Goal: Information Seeking & Learning: Learn about a topic

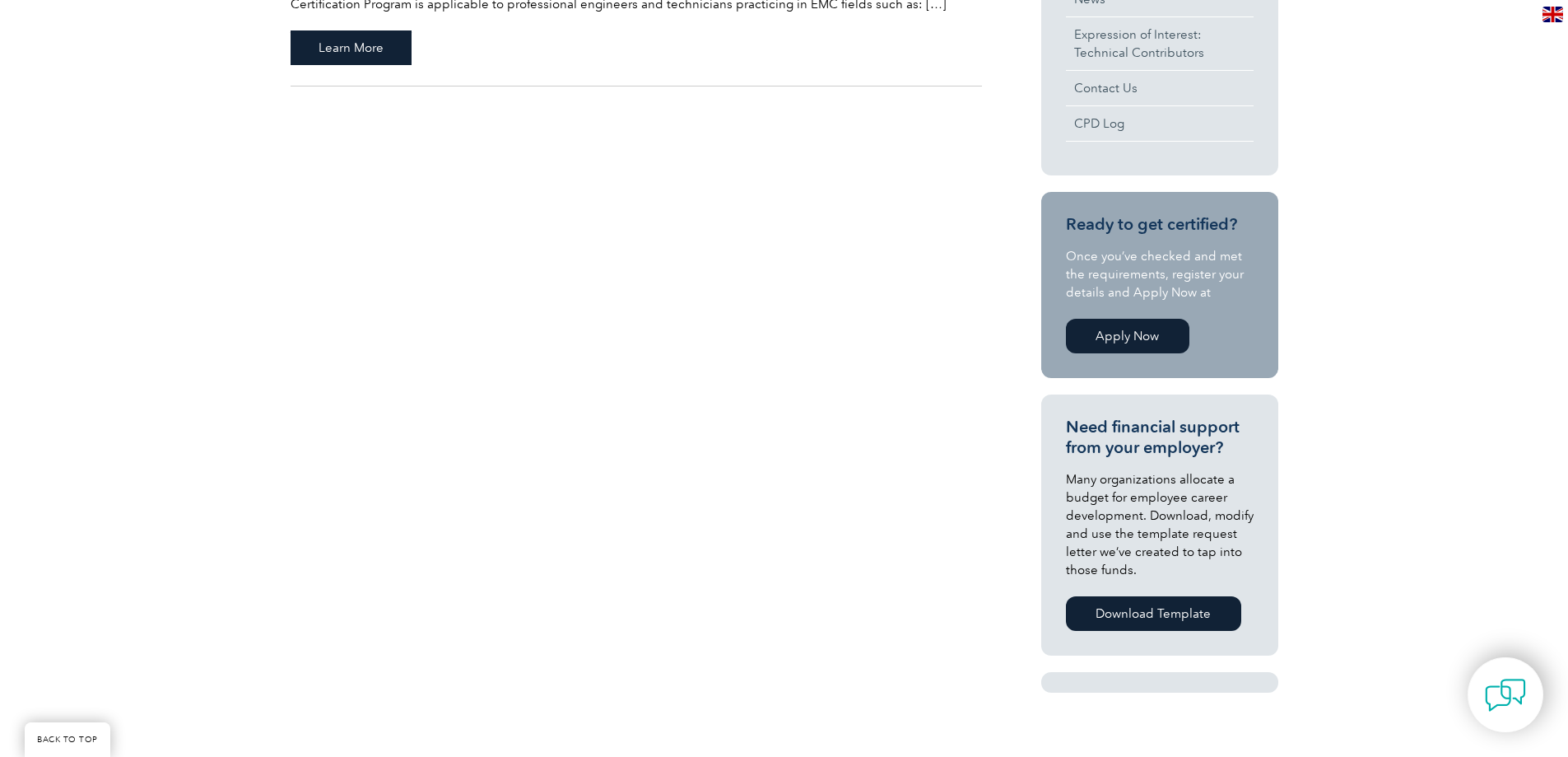
scroll to position [906, 0]
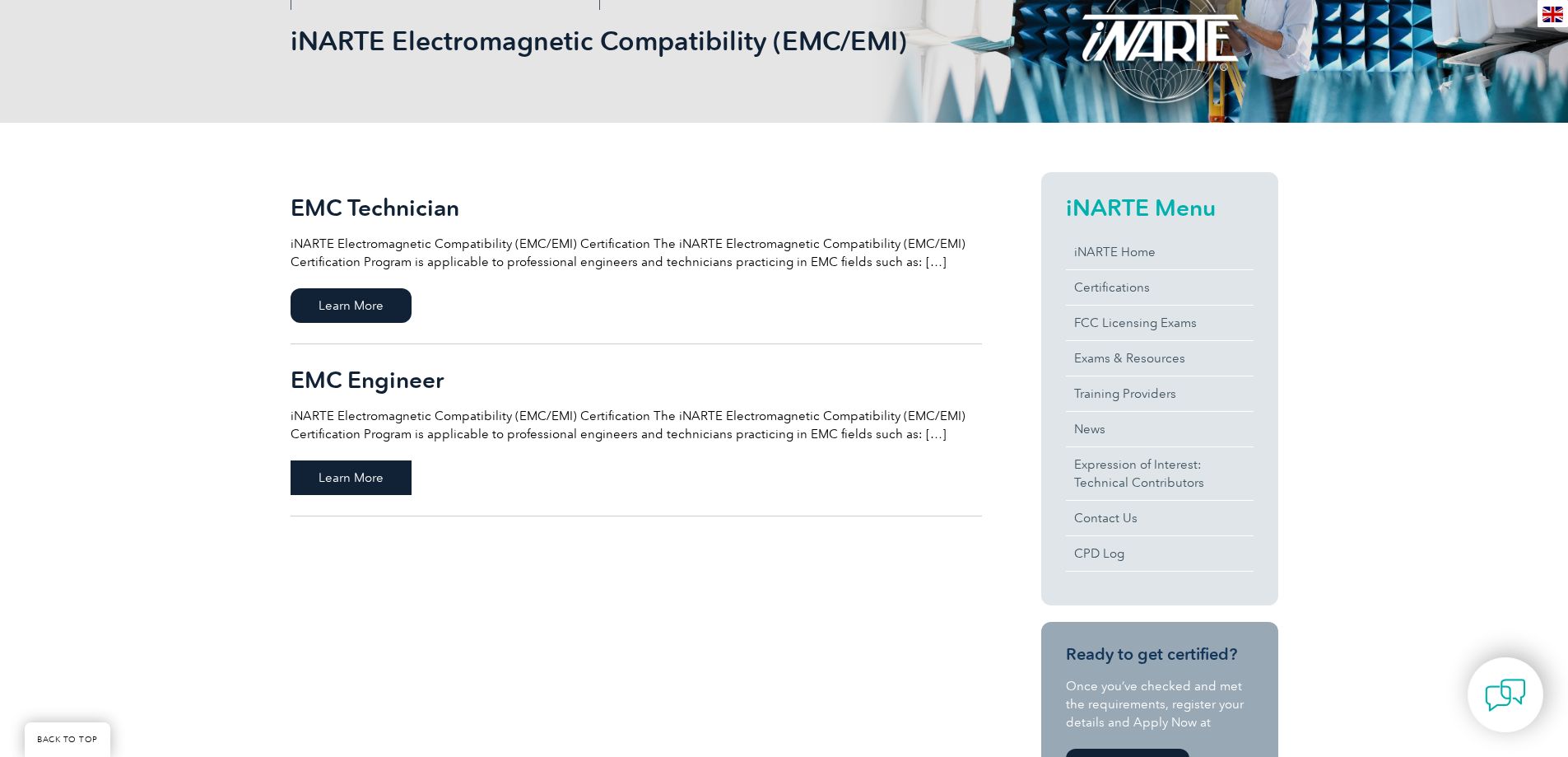
click at [365, 474] on span "Learn More" at bounding box center [351, 477] width 121 height 34
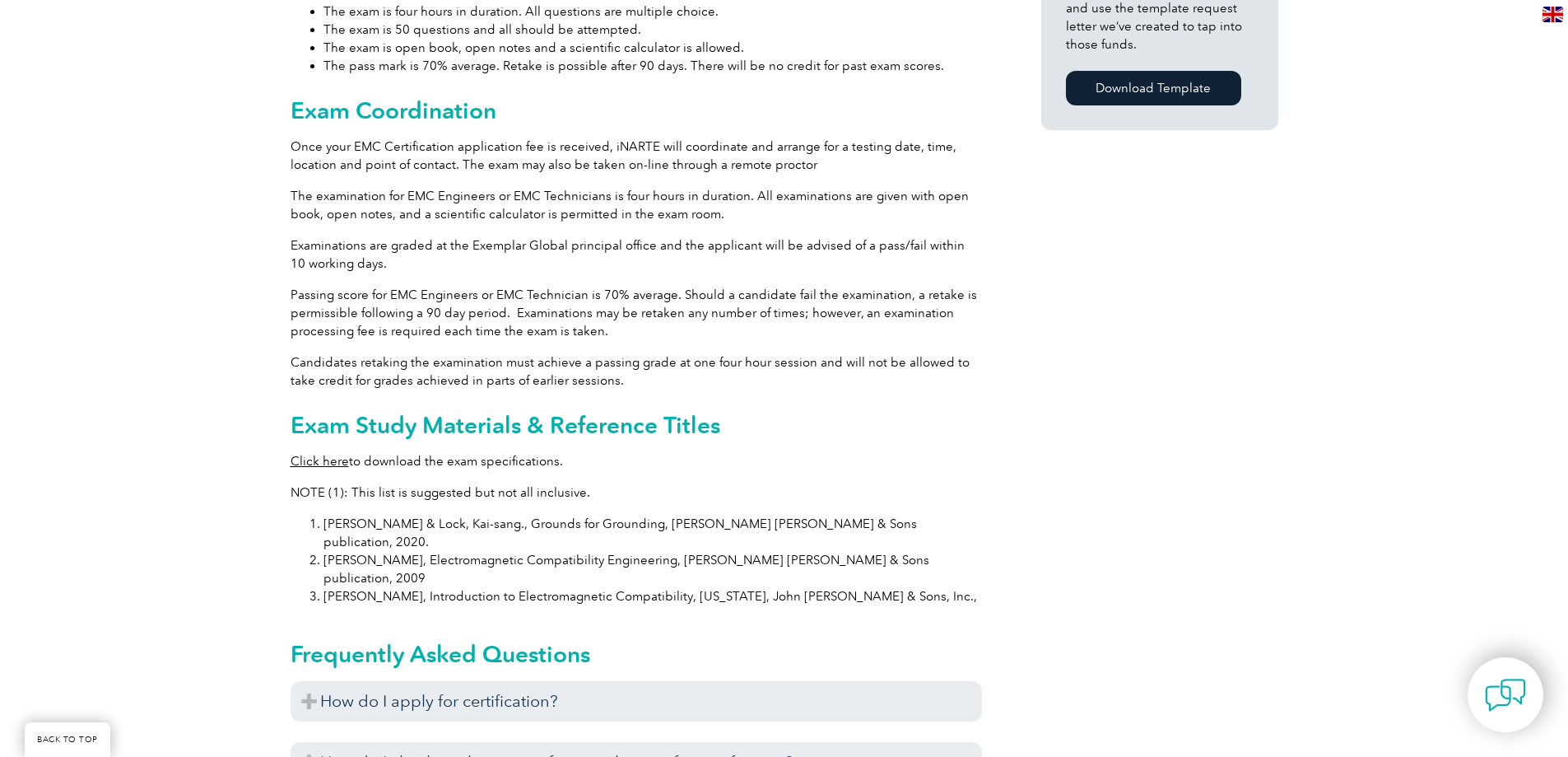
scroll to position [1400, 0]
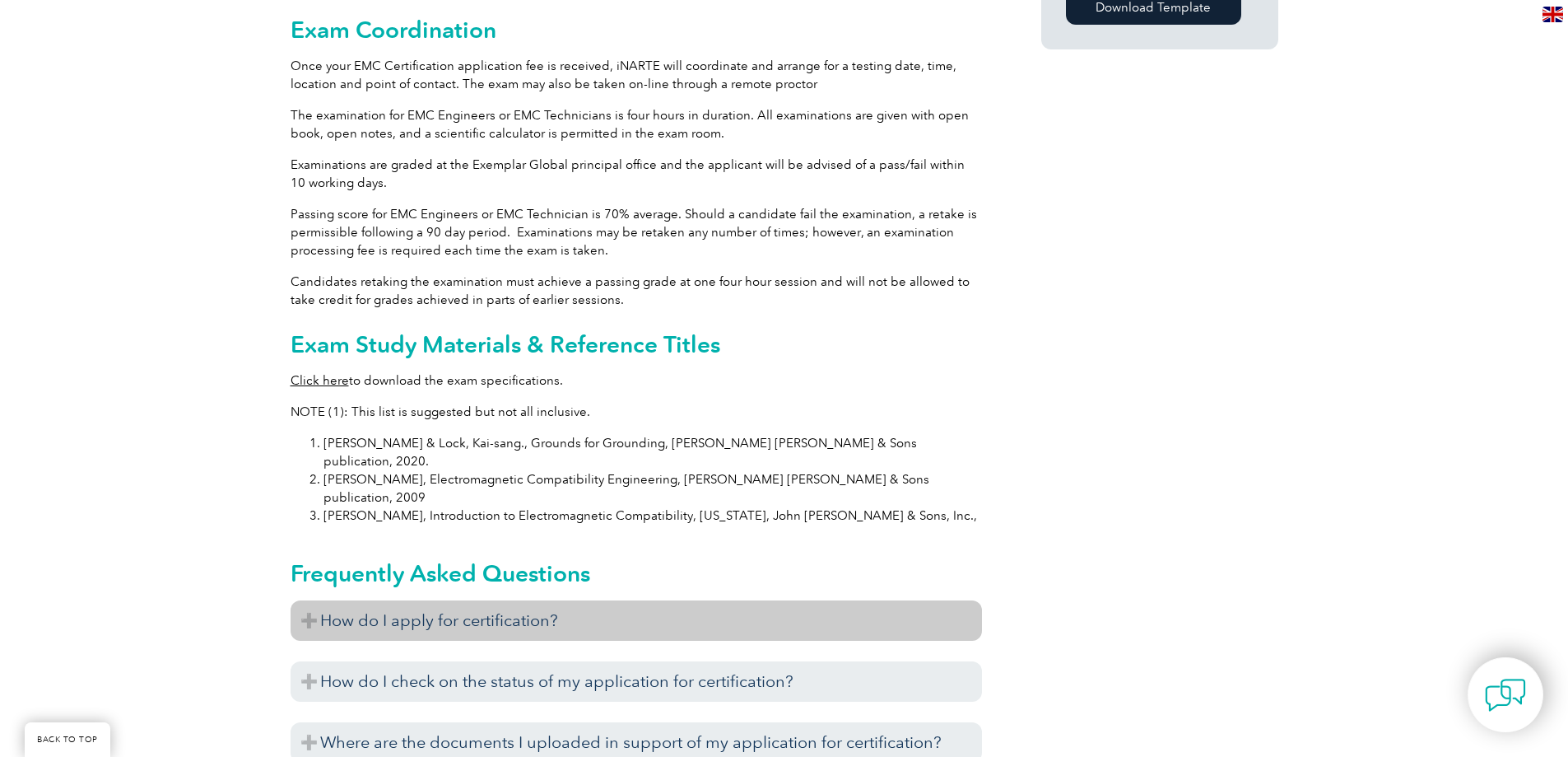
click at [600, 600] on h3 "How do I apply for certification?" at bounding box center [636, 619] width 691 height 40
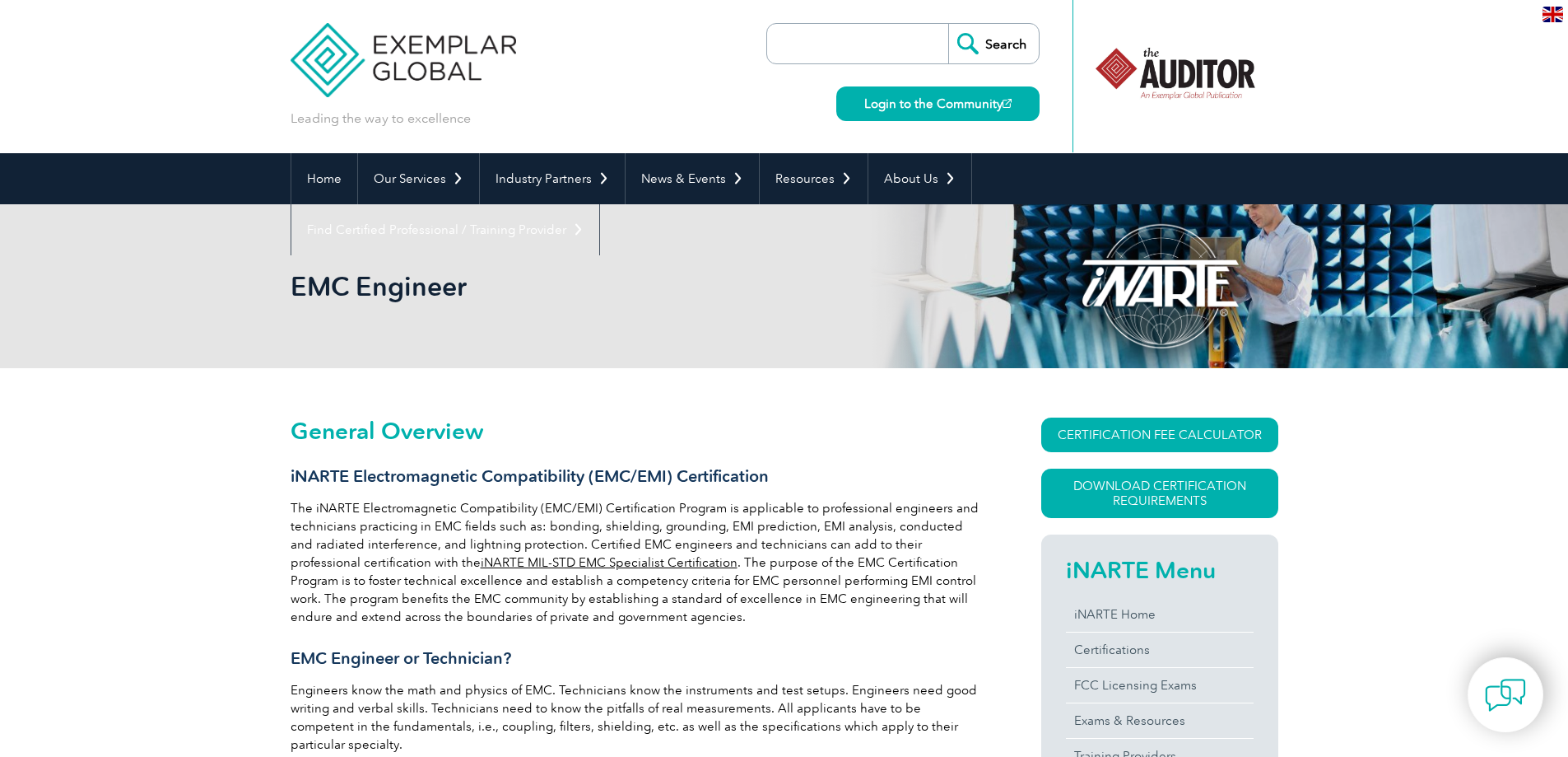
scroll to position [0, 0]
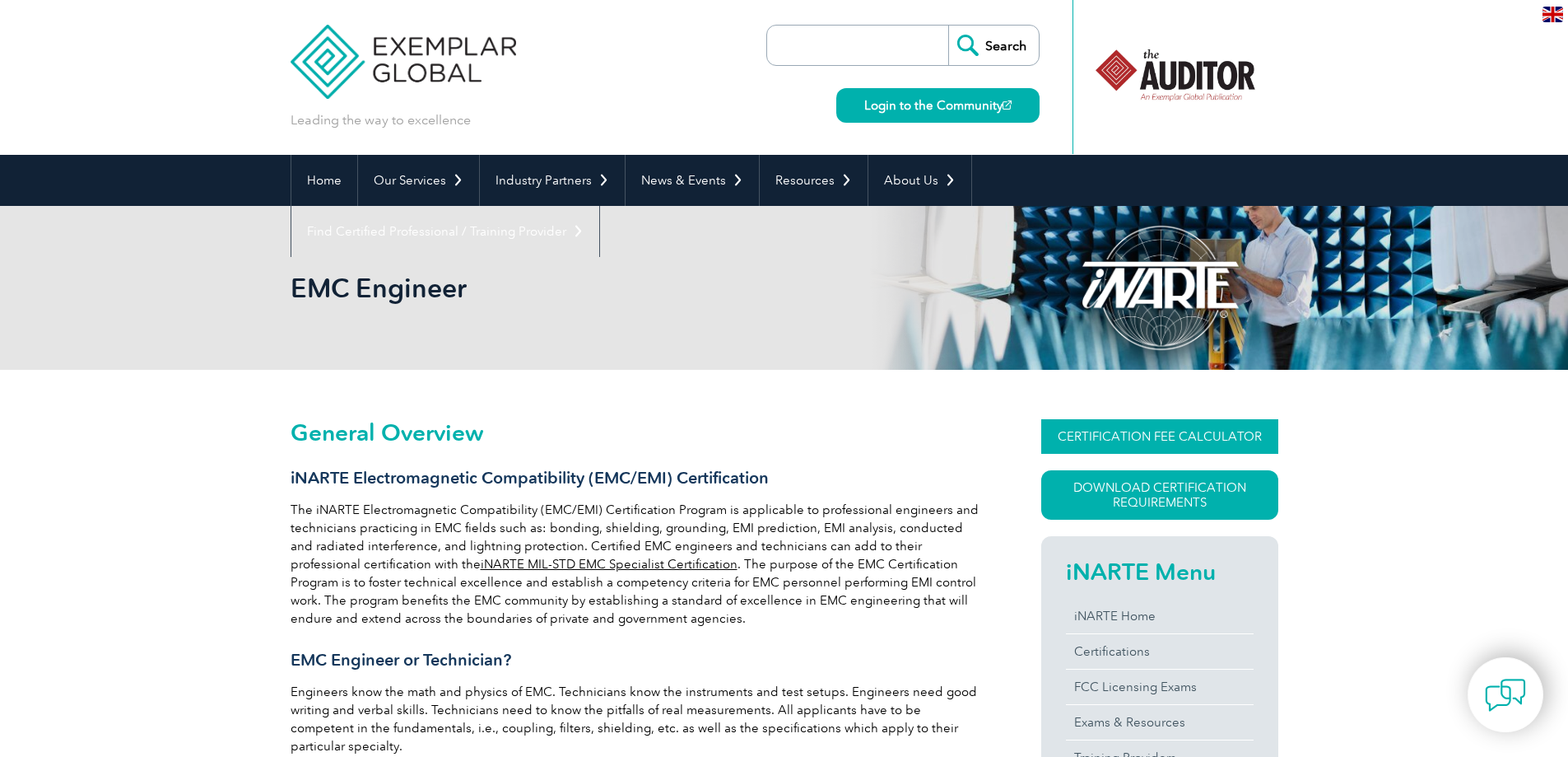
click at [1201, 447] on link "CERTIFICATION FEE CALCULATOR" at bounding box center [1159, 436] width 237 height 34
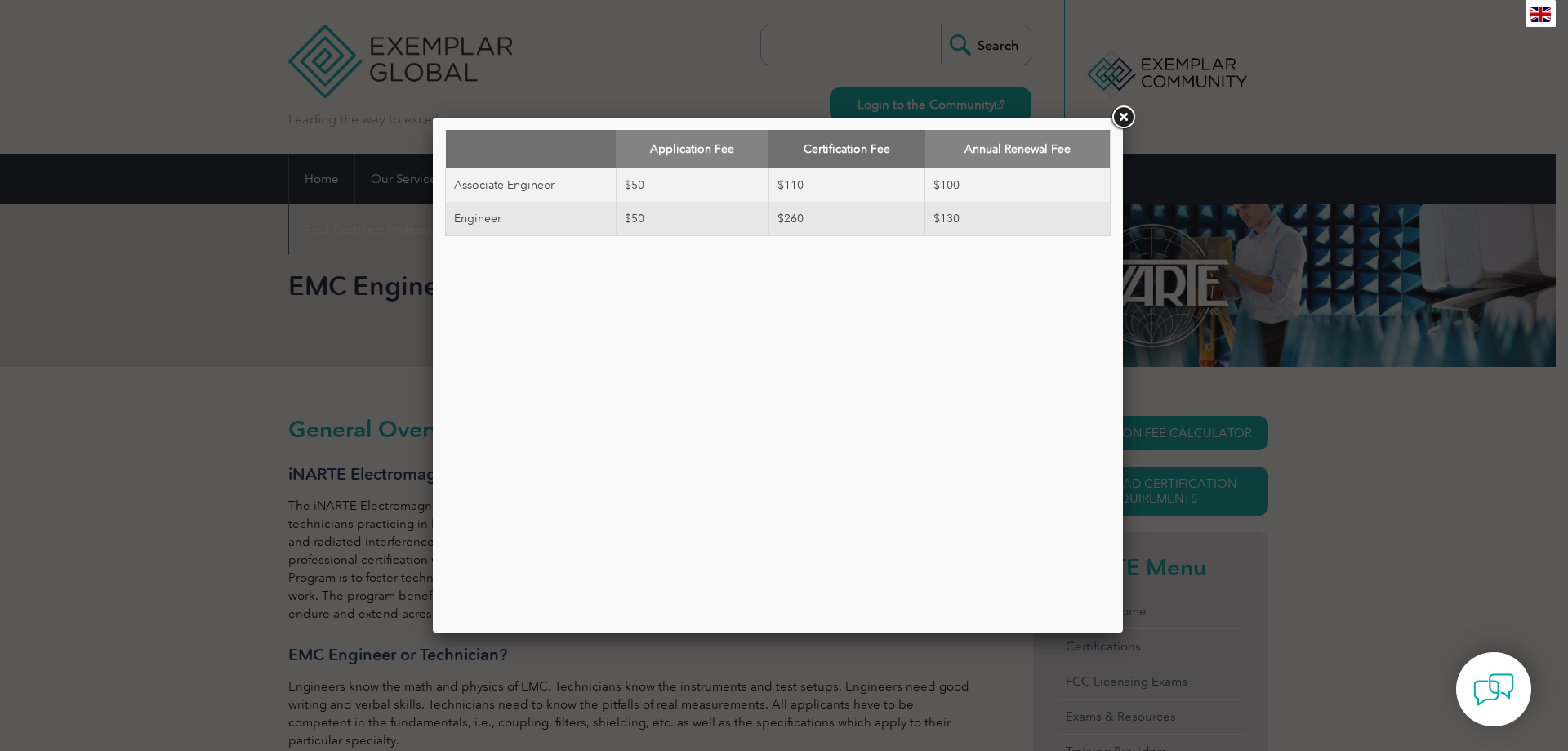
click at [1118, 112] on link at bounding box center [1122, 117] width 29 height 29
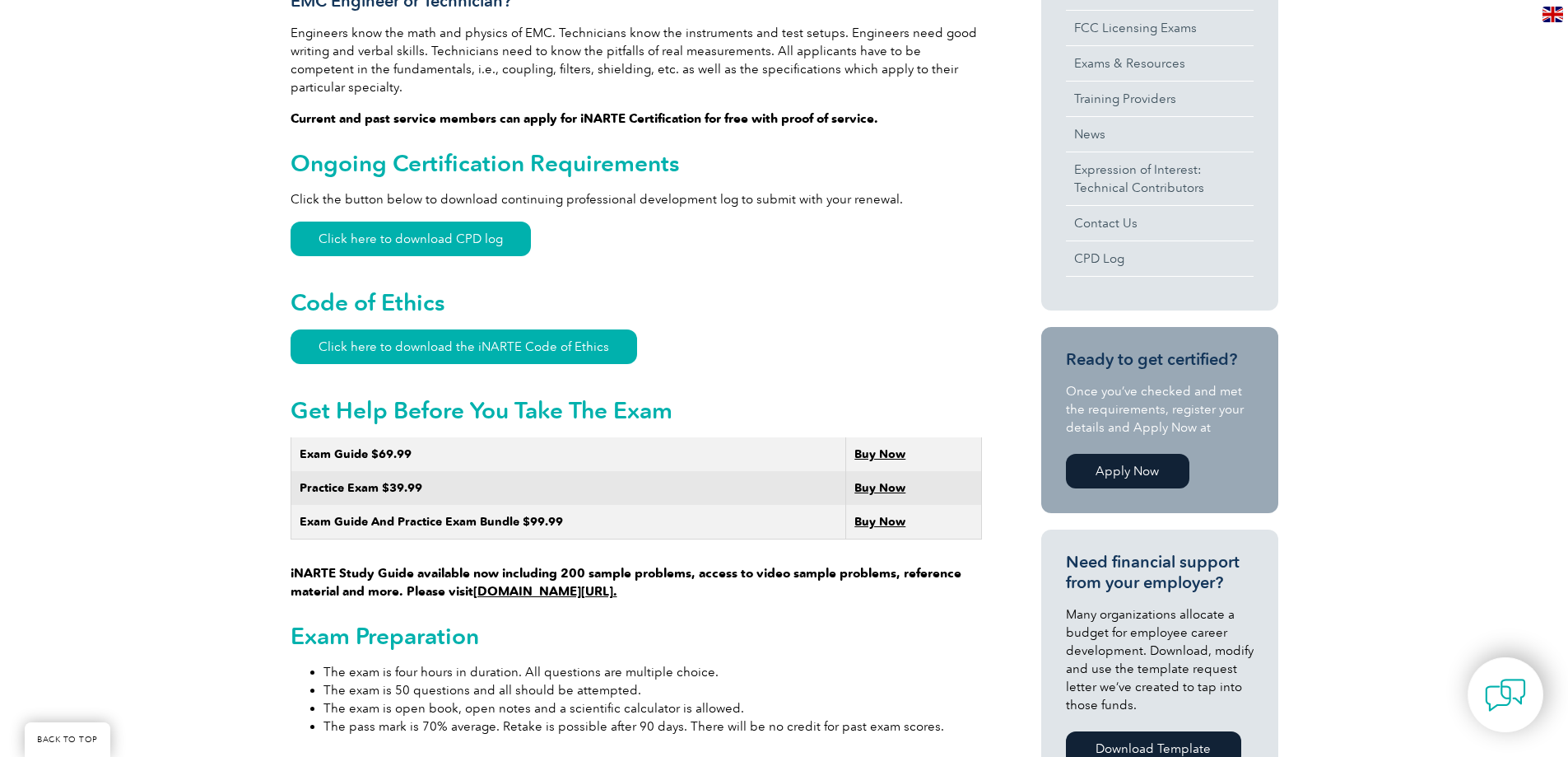
scroll to position [247, 0]
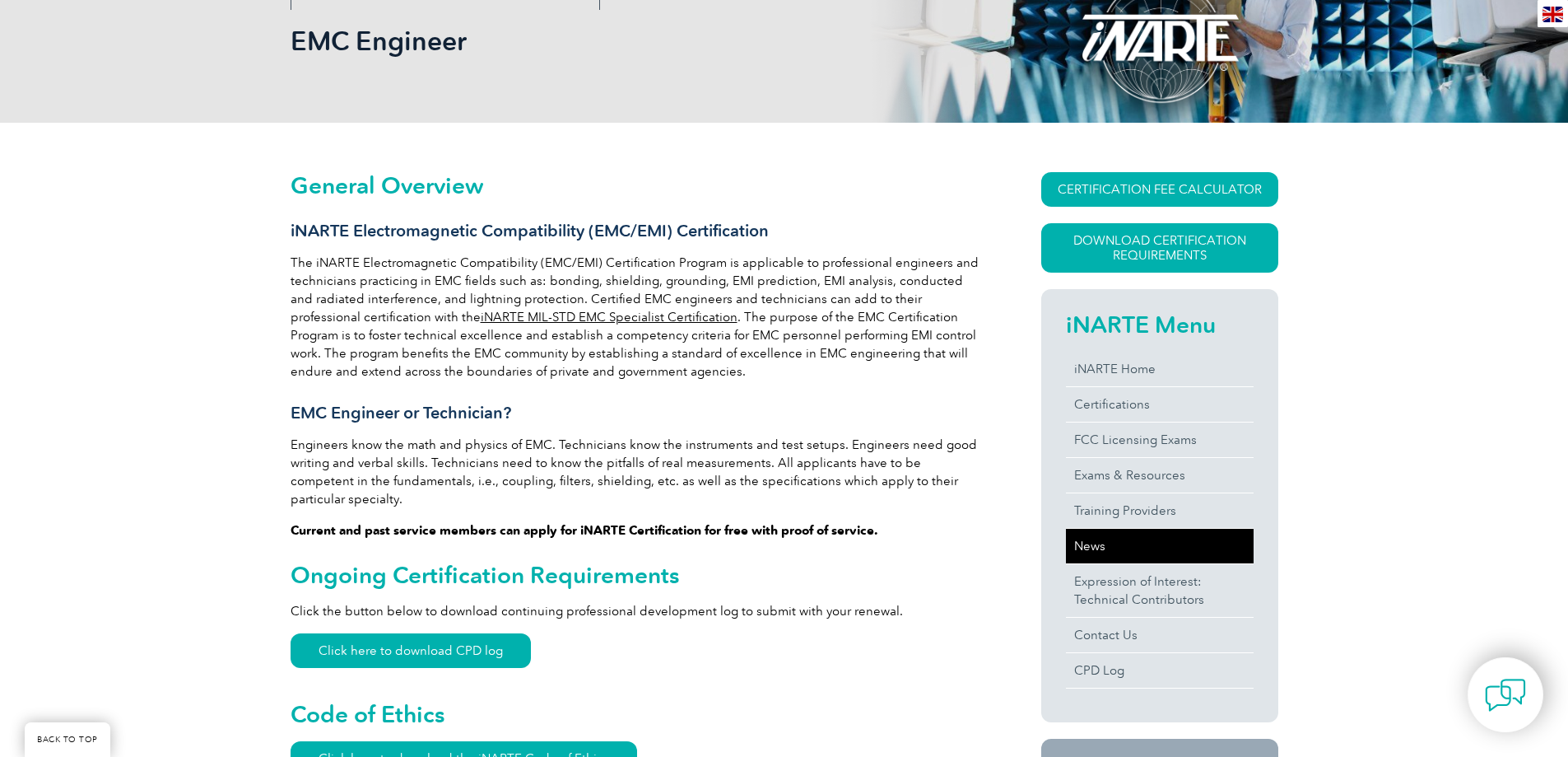
drag, startPoint x: 1482, startPoint y: 690, endPoint x: 1241, endPoint y: 532, distance: 288.2
click at [1485, 689] on img at bounding box center [1506, 695] width 41 height 41
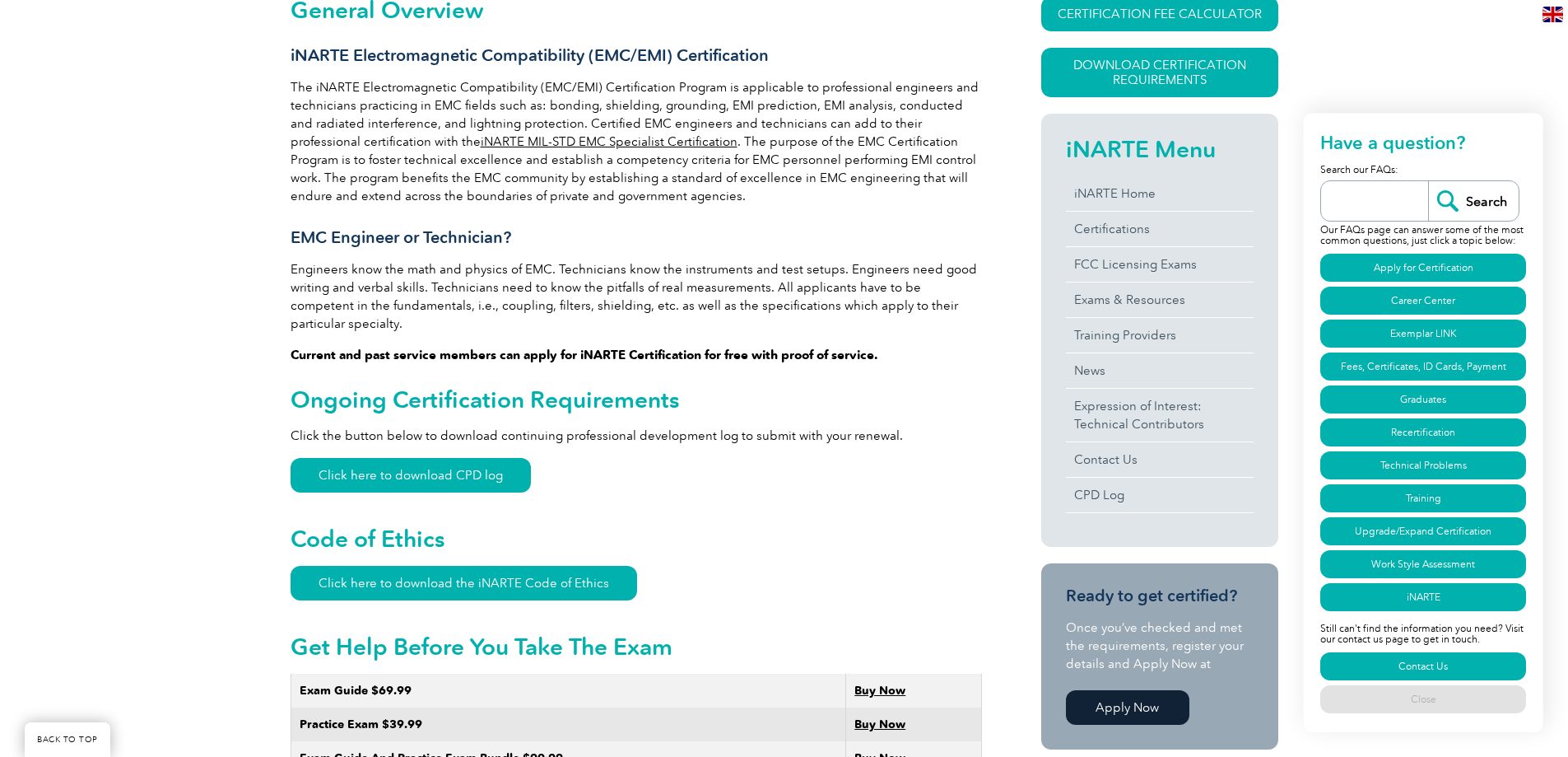
scroll to position [658, 0]
